Goal: Task Accomplishment & Management: Complete application form

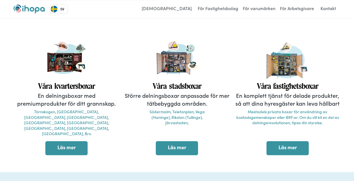
scroll to position [197, 0]
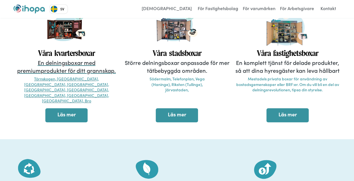
click at [100, 85] on p "Törnskogen, [GEOGRAPHIC_DATA], [GEOGRAPHIC_DATA], [GEOGRAPHIC_DATA], [GEOGRAPHI…" at bounding box center [66, 90] width 105 height 28
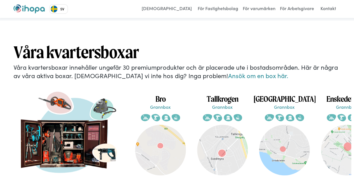
scroll to position [1039, 0]
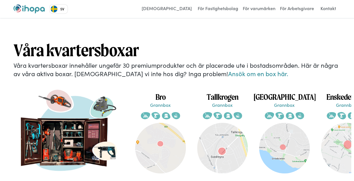
scroll to position [197, 0]
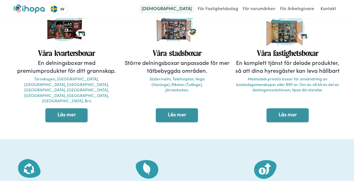
click at [175, 9] on link "[DEMOGRAPHIC_DATA]" at bounding box center [167, 9] width 56 height 9
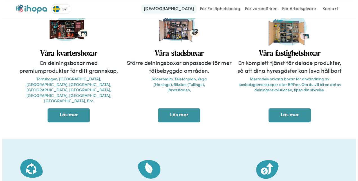
scroll to position [199, 0]
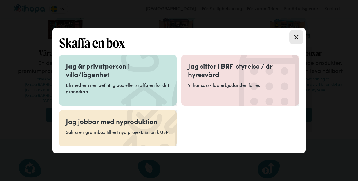
click at [117, 85] on p "Bli medlem i en befintlig box eller skaffa en för ditt grannskap." at bounding box center [118, 88] width 104 height 13
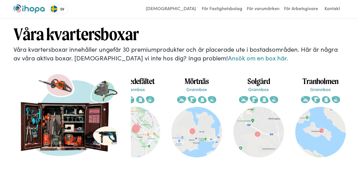
scroll to position [0, 271]
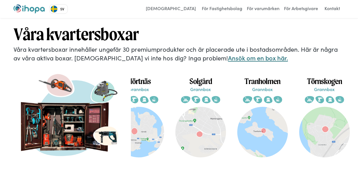
click at [228, 56] on link "Ansök om en box här." at bounding box center [258, 57] width 60 height 9
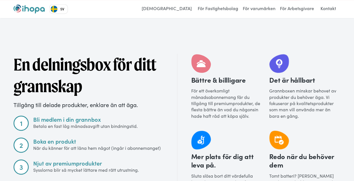
scroll to position [394, 0]
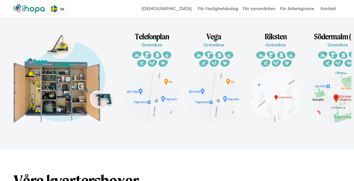
scroll to position [926, 0]
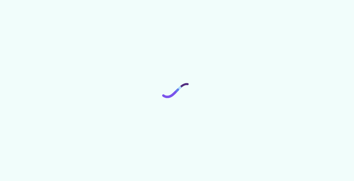
scroll to position [1059, 0]
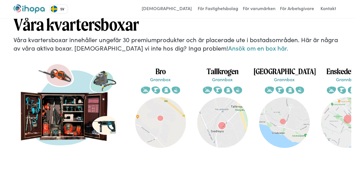
scroll to position [1059, 0]
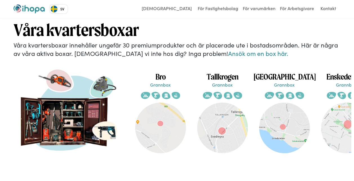
click at [188, 60] on div "Våra kvartersboxar Våra kvartersboxar innehåller ungefär 30 premiumprodukter oc…" at bounding box center [177, 91] width 354 height 153
click at [228, 58] on link "Ansök om en box här." at bounding box center [258, 53] width 60 height 9
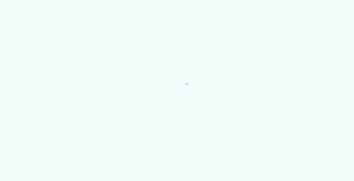
scroll to position [1059, 0]
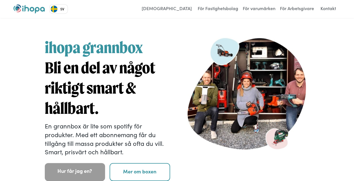
scroll to position [66, 0]
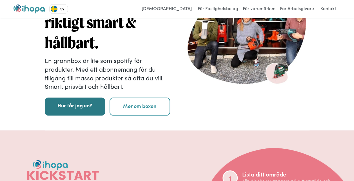
click at [77, 108] on link "Hur får jag en?" at bounding box center [75, 107] width 61 height 18
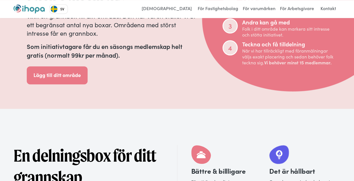
scroll to position [196, 0]
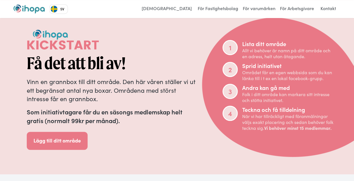
click at [74, 146] on link "Lägg till ditt område" at bounding box center [57, 141] width 61 height 18
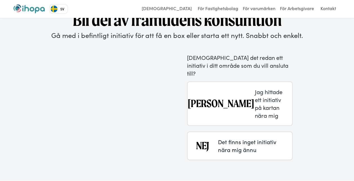
scroll to position [810, 0]
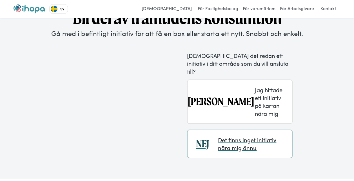
click at [246, 142] on p "Det finns inget initiativ nära mig ännu" at bounding box center [255, 144] width 74 height 16
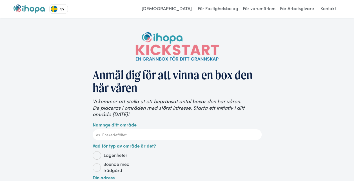
scroll to position [66, 0]
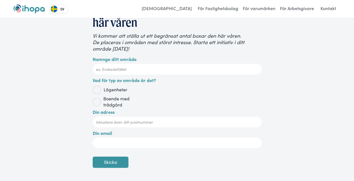
click at [118, 102] on span "Boende med trädgård" at bounding box center [125, 102] width 48 height 12
click at [102, 102] on input "Boende med trädgård" at bounding box center [100, 102] width 4 height 4
radio input "true"
click at [222, 71] on input "Namnge ditt område" at bounding box center [177, 69] width 169 height 11
type input "Nedre Wihlborgs"
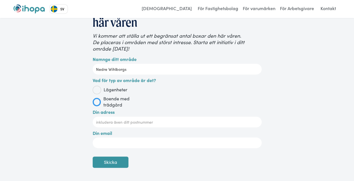
click at [164, 123] on input "Din adress" at bounding box center [177, 122] width 169 height 11
type input "M"
type input "242 33"
click at [161, 140] on input "Din email" at bounding box center [177, 143] width 169 height 11
type input "[EMAIL_ADDRESS][DOMAIN_NAME]"
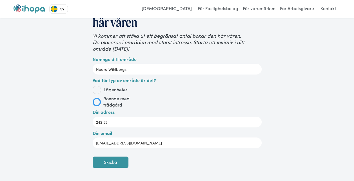
click at [112, 165] on input "Skicka" at bounding box center [111, 162] width 36 height 11
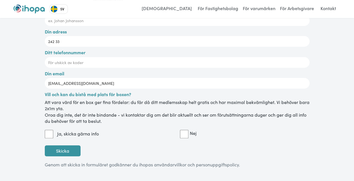
scroll to position [66, 0]
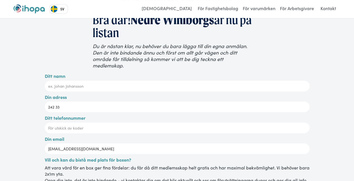
click at [81, 88] on input "Ditt namn" at bounding box center [177, 86] width 265 height 11
type input "[PERSON_NAME]"
type input "0707879807"
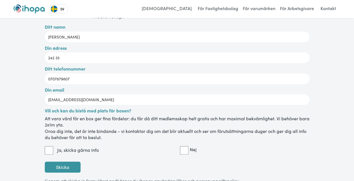
scroll to position [131, 0]
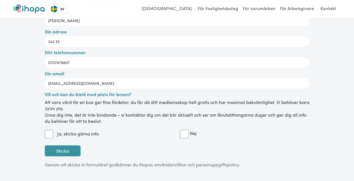
click at [50, 133] on input "Ja, skicka gärna info" at bounding box center [49, 134] width 8 height 8
checkbox input "true"
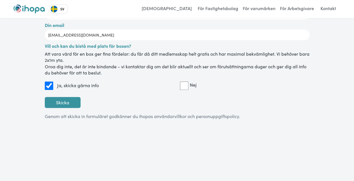
scroll to position [197, 0]
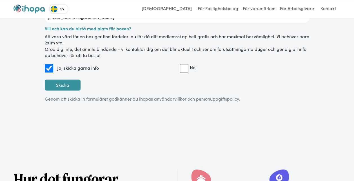
click at [64, 84] on input "Skicka" at bounding box center [63, 85] width 36 height 11
type input "Vänta..."
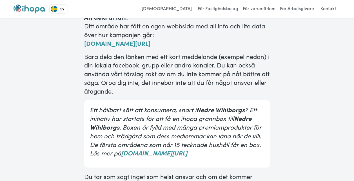
scroll to position [66, 0]
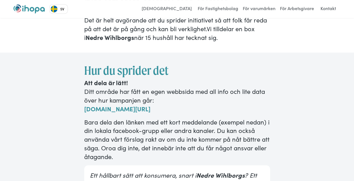
click at [150, 110] on strong "[DOMAIN_NAME][URL]" at bounding box center [117, 108] width 66 height 9
click at [139, 110] on strong "[DOMAIN_NAME][URL]" at bounding box center [117, 108] width 66 height 9
click at [139, 110] on strong "www.ihopa.com/kickstart/nedre-wihlborgs" at bounding box center [117, 108] width 66 height 9
copy p "www.ihopa.com/kickstart/nedre-wihlborgs"
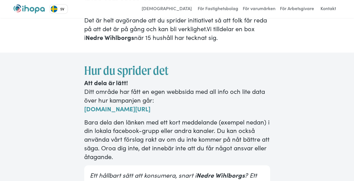
click at [180, 43] on div "Nu är det dags att dela! Det är helt avgörande att du sprider initiativet så at…" at bounding box center [177, 4] width 265 height 96
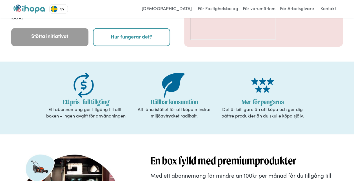
scroll to position [66, 0]
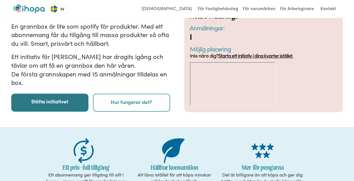
click at [57, 106] on link "Stötta initiativet" at bounding box center [49, 103] width 77 height 18
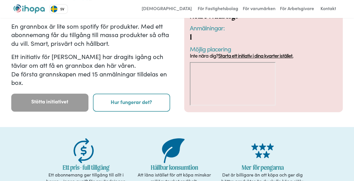
scroll to position [131, 0]
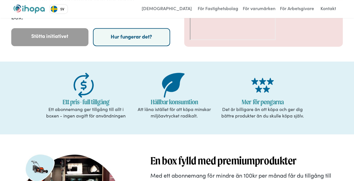
click at [130, 43] on link "Hur fungerar det?" at bounding box center [131, 37] width 77 height 18
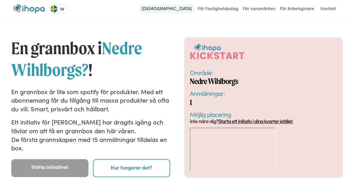
click at [184, 11] on link "[DEMOGRAPHIC_DATA]" at bounding box center [167, 9] width 56 height 9
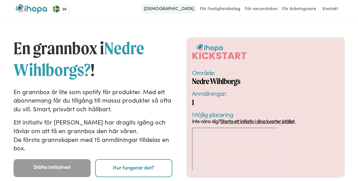
scroll to position [0, 1033]
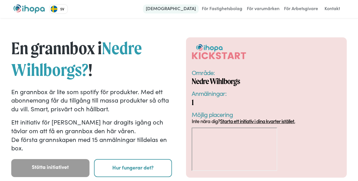
click at [169, 10] on link "[DEMOGRAPHIC_DATA]" at bounding box center [171, 9] width 56 height 9
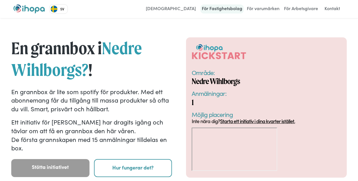
click at [212, 7] on link "För Fastighetsbolag" at bounding box center [221, 9] width 43 height 9
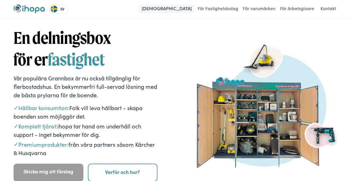
click at [180, 7] on link "[DEMOGRAPHIC_DATA]" at bounding box center [167, 9] width 56 height 9
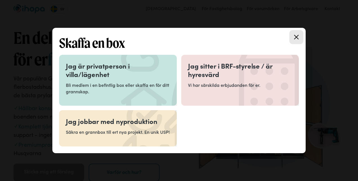
click at [139, 82] on div "Jag är privatperson i villa/lägenhet Bli medlem i en befintlig box eller skaffa…" at bounding box center [118, 80] width 104 height 37
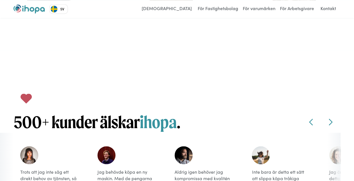
scroll to position [1387, 0]
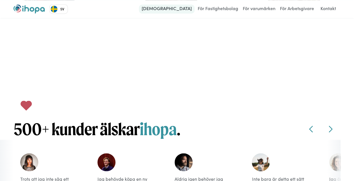
click at [180, 10] on link "[DEMOGRAPHIC_DATA]" at bounding box center [167, 9] width 56 height 9
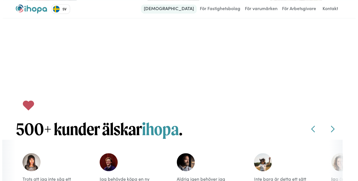
scroll to position [1381, 0]
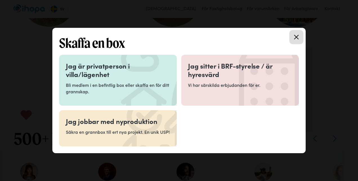
click at [290, 38] on link "Close modal" at bounding box center [296, 37] width 14 height 14
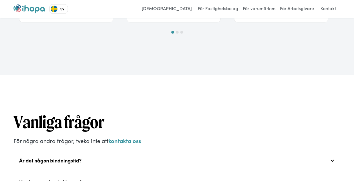
scroll to position [1904, 0]
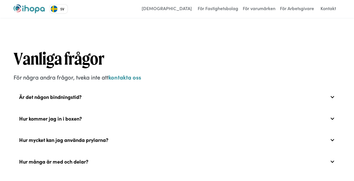
click at [333, 100] on div at bounding box center [332, 97] width 5 height 5
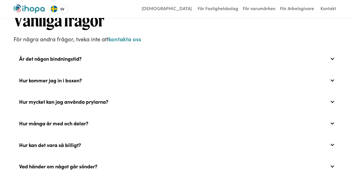
scroll to position [1924, 0]
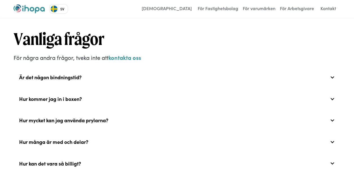
click at [330, 80] on div at bounding box center [332, 77] width 5 height 5
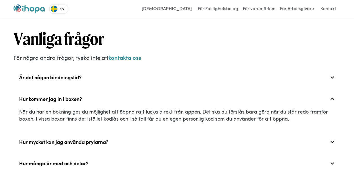
click at [332, 80] on div at bounding box center [332, 77] width 5 height 5
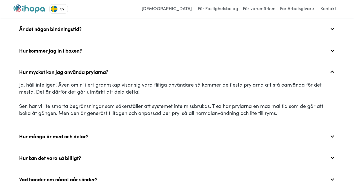
scroll to position [1990, 0]
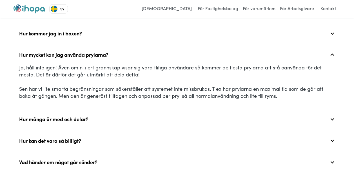
click at [333, 21] on div "Hur många är med och delar?" at bounding box center [177, 12] width 327 height 18
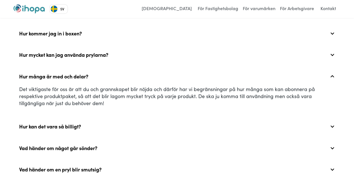
click at [329, 21] on div "Hur kan det vara så billigt?" at bounding box center [177, 12] width 327 height 18
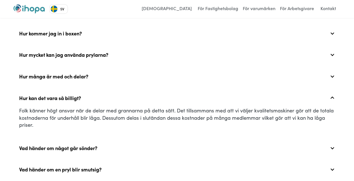
drag, startPoint x: 358, startPoint y: 142, endPoint x: 214, endPoint y: 62, distance: 164.3
click at [211, 21] on div "Hur mycket kan jag använda prylarna?" at bounding box center [177, 12] width 327 height 18
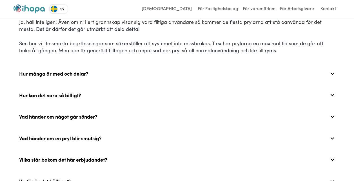
scroll to position [2055, 0]
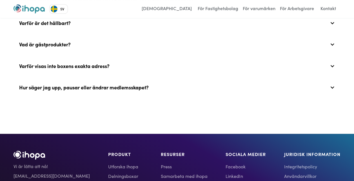
scroll to position [2121, 0]
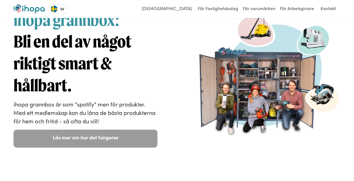
scroll to position [19, 0]
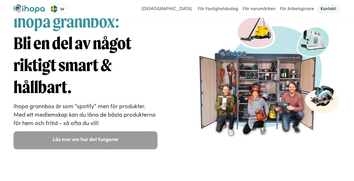
click at [333, 9] on link "Kontakt" at bounding box center [328, 9] width 22 height 9
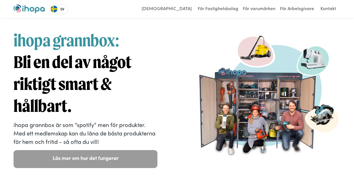
scroll to position [1059, 0]
